Goal: Task Accomplishment & Management: Use online tool/utility

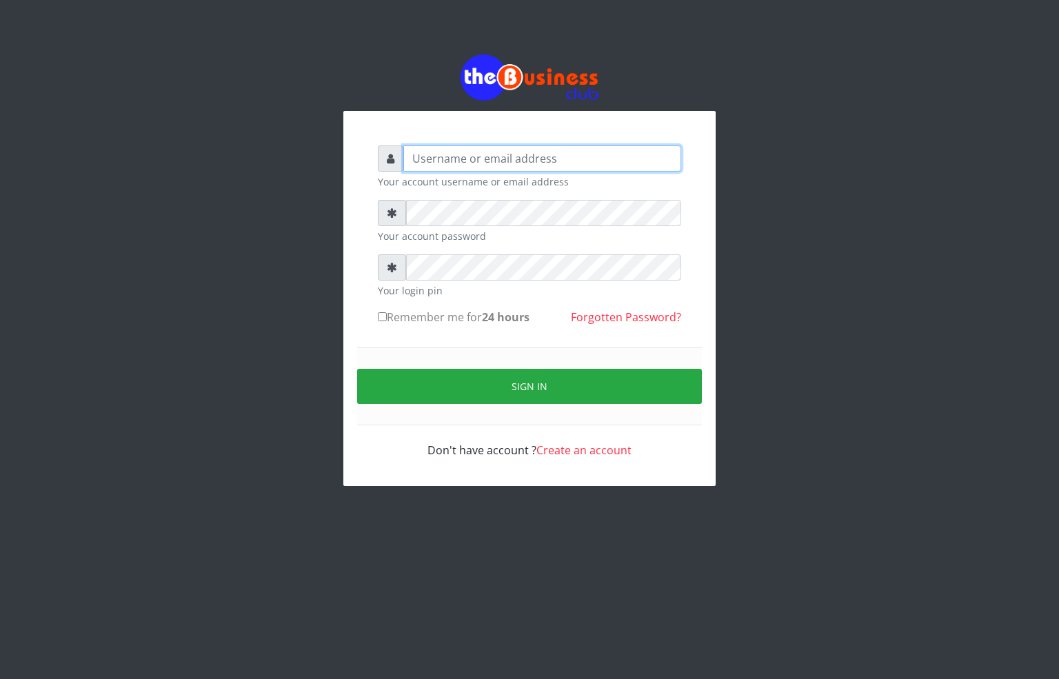
type input "[EMAIL_ADDRESS][DOMAIN_NAME]"
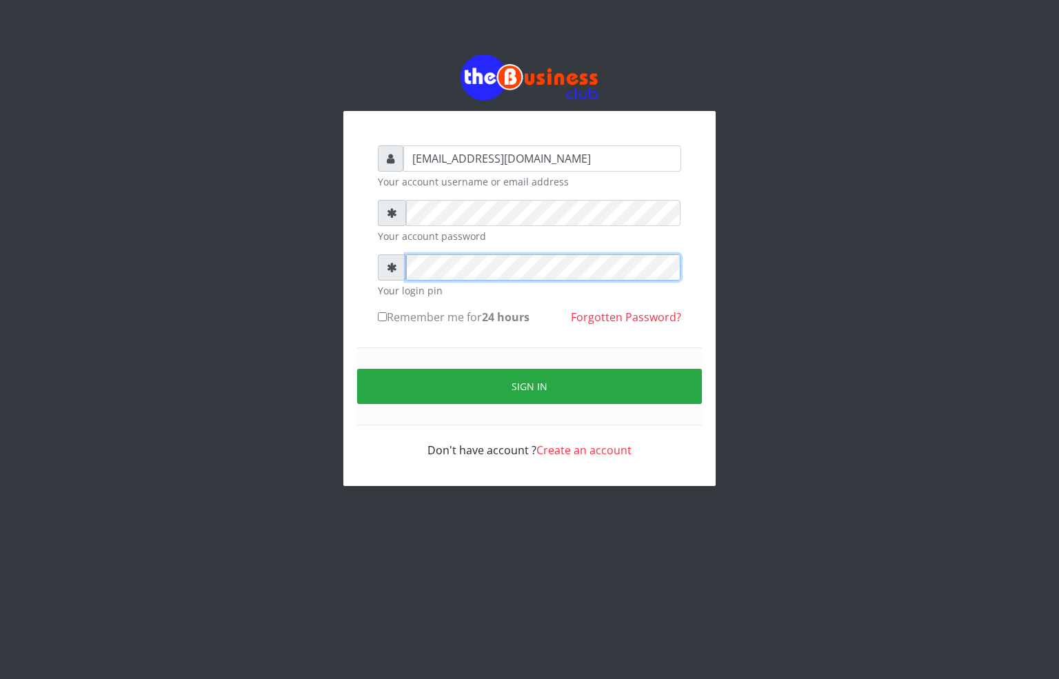
click at [362, 273] on div "alfredglad1111@gmail.com Your account username or email address Your account pa…" at bounding box center [529, 298] width 372 height 375
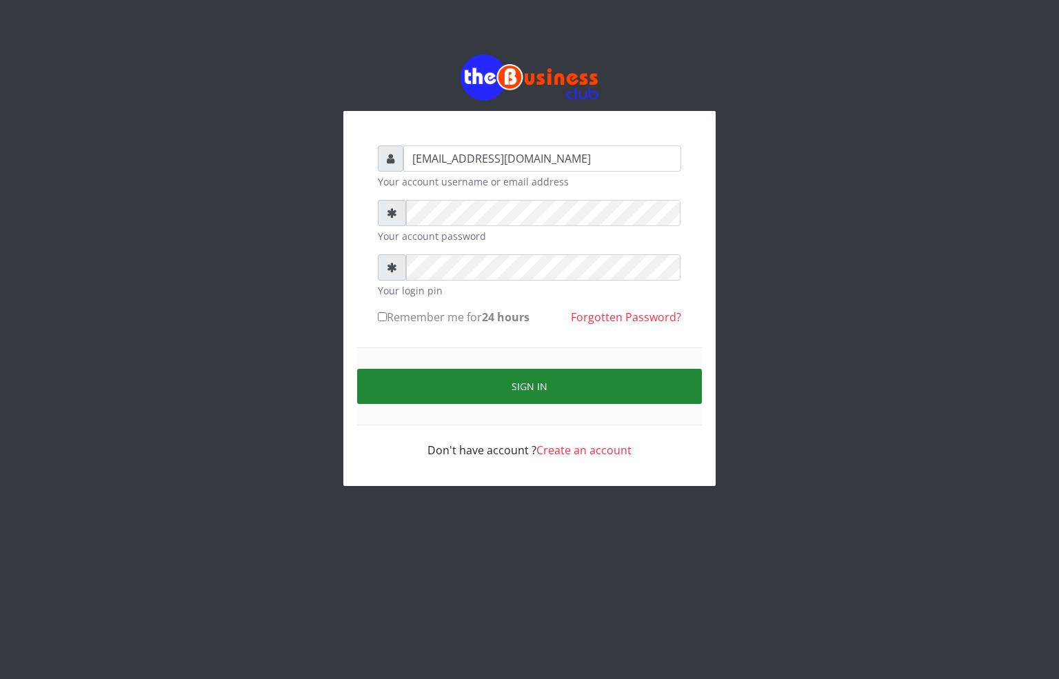
click at [476, 385] on button "Sign in" at bounding box center [529, 386] width 345 height 35
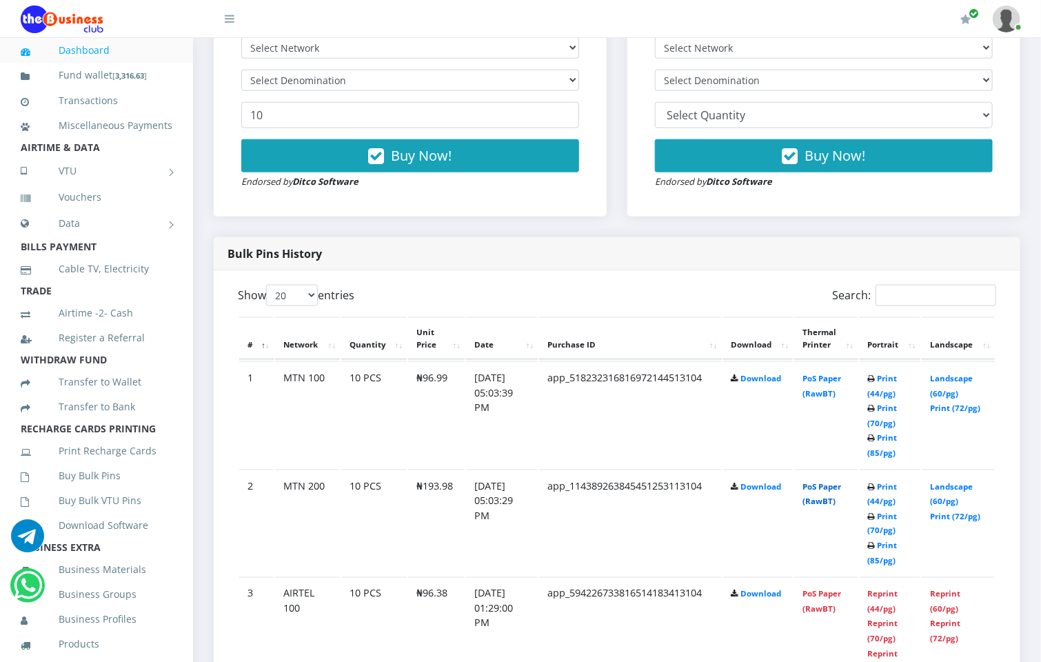
click at [829, 489] on link "PoS Paper (RawBT)" at bounding box center [821, 493] width 39 height 25
click at [826, 376] on link "PoS Paper (RawBT)" at bounding box center [821, 385] width 39 height 25
